Goal: Information Seeking & Learning: Check status

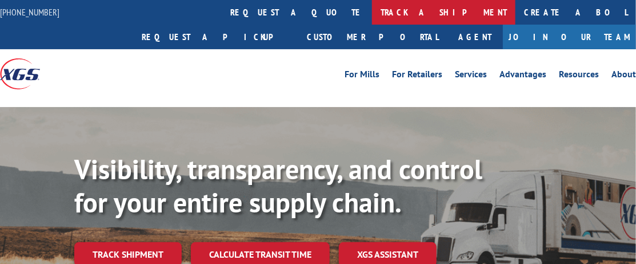
click at [372, 13] on link "track a shipment" at bounding box center [443, 12] width 143 height 25
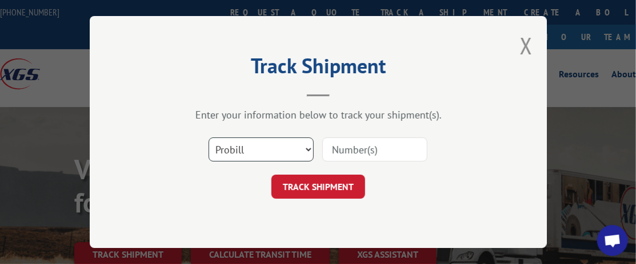
click at [277, 151] on select "Select category... Probill BOL PO" at bounding box center [261, 149] width 105 height 24
select select "po"
click at [209, 137] on select "Select category... Probill BOL PO" at bounding box center [261, 149] width 105 height 24
click at [340, 159] on input at bounding box center [374, 149] width 105 height 24
type input "37580"
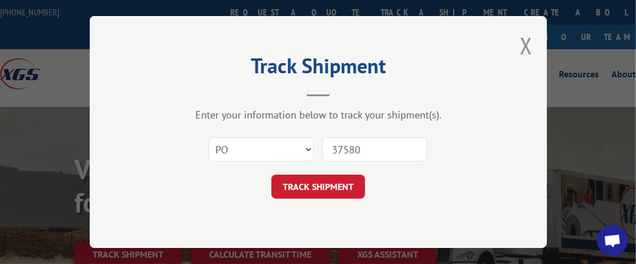
click button "TRACK SHIPMENT" at bounding box center [319, 186] width 94 height 24
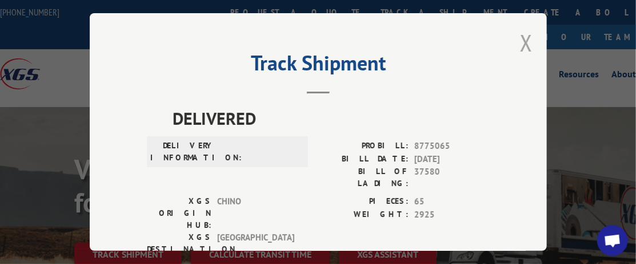
click at [521, 39] on button "Close modal" at bounding box center [526, 42] width 13 height 30
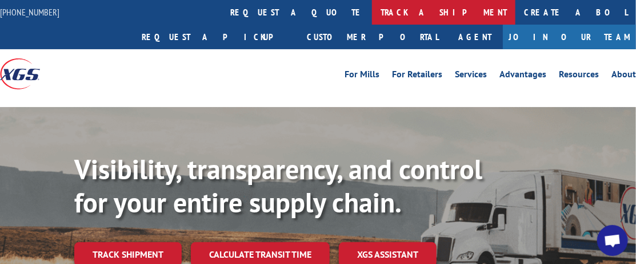
click at [372, 9] on link "track a shipment" at bounding box center [443, 12] width 143 height 25
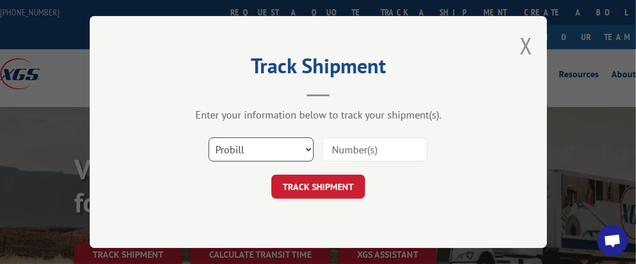
click at [249, 142] on select "Select category... Probill BOL PO" at bounding box center [261, 149] width 105 height 24
select select "po"
click at [209, 137] on select "Select category... Probill BOL PO" at bounding box center [261, 149] width 105 height 24
click at [346, 153] on input at bounding box center [374, 149] width 105 height 24
type input "37602"
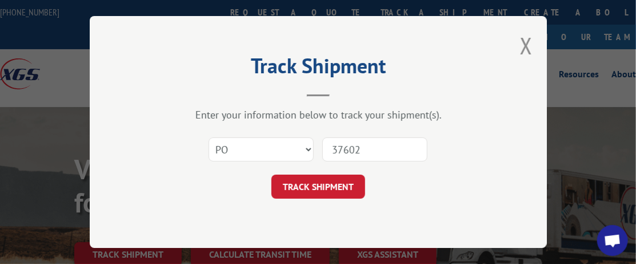
click button "TRACK SHIPMENT" at bounding box center [319, 186] width 94 height 24
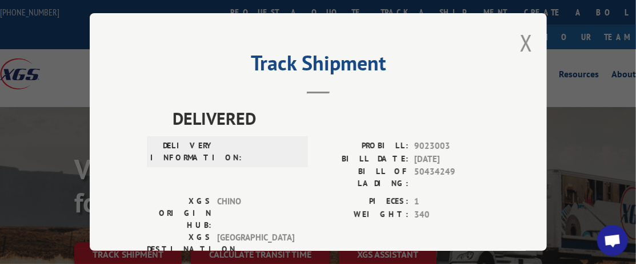
click at [522, 44] on button "Close modal" at bounding box center [526, 42] width 13 height 30
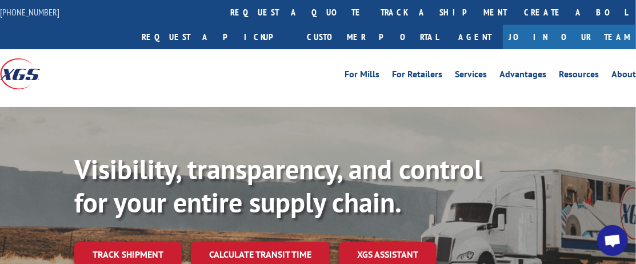
drag, startPoint x: 254, startPoint y: 8, endPoint x: 258, endPoint y: 13, distance: 6.5
click at [372, 8] on link "track a shipment" at bounding box center [443, 12] width 143 height 25
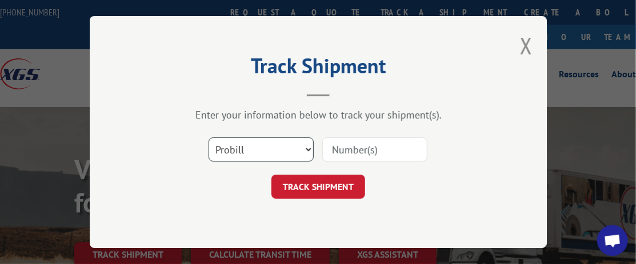
click at [237, 150] on select "Select category... Probill BOL PO" at bounding box center [261, 149] width 105 height 24
select select "po"
click at [209, 137] on select "Select category... Probill BOL PO" at bounding box center [261, 149] width 105 height 24
click at [357, 151] on input at bounding box center [374, 149] width 105 height 24
type input "37562"
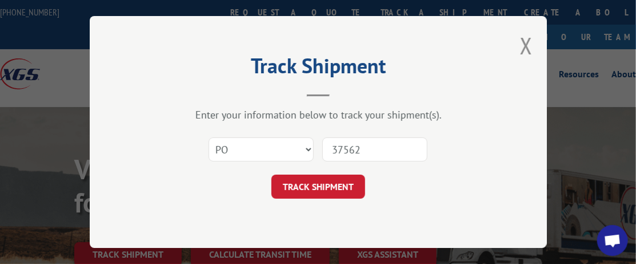
click button "TRACK SHIPMENT" at bounding box center [319, 186] width 94 height 24
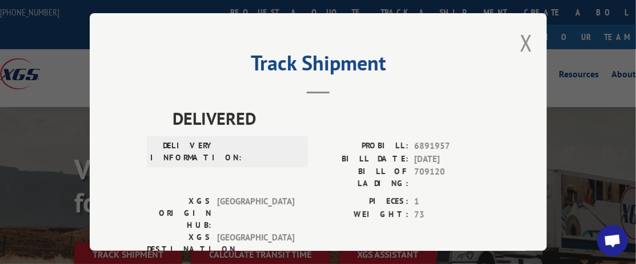
click at [529, 47] on div "Track Shipment DELIVERED DELIVERY INFORMATION: PROBILL: 6891957 BILL DATE: [DAT…" at bounding box center [318, 131] width 457 height 237
click at [525, 44] on button "Close modal" at bounding box center [526, 42] width 13 height 30
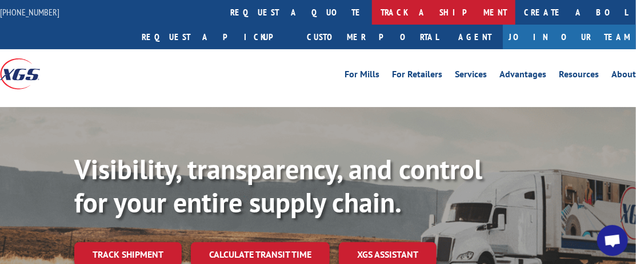
click at [372, 10] on link "track a shipment" at bounding box center [443, 12] width 143 height 25
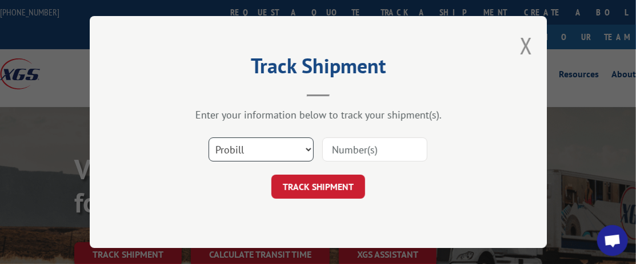
click at [271, 145] on select "Select category... Probill BOL PO" at bounding box center [261, 149] width 105 height 24
select select "po"
click at [209, 137] on select "Select category... Probill BOL PO" at bounding box center [261, 149] width 105 height 24
click at [346, 154] on input at bounding box center [374, 149] width 105 height 24
type input "37562"
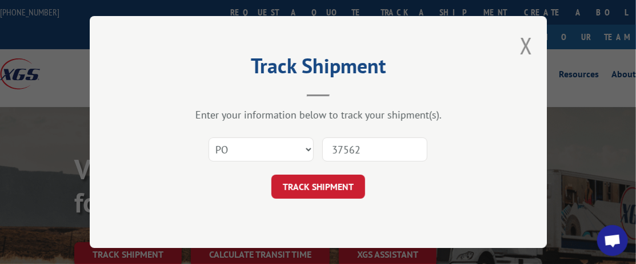
click button "TRACK SHIPMENT" at bounding box center [319, 186] width 94 height 24
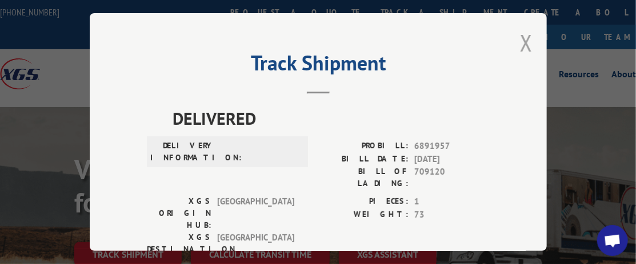
click at [520, 42] on button "Close modal" at bounding box center [526, 42] width 13 height 30
